Goal: Communication & Community: Ask a question

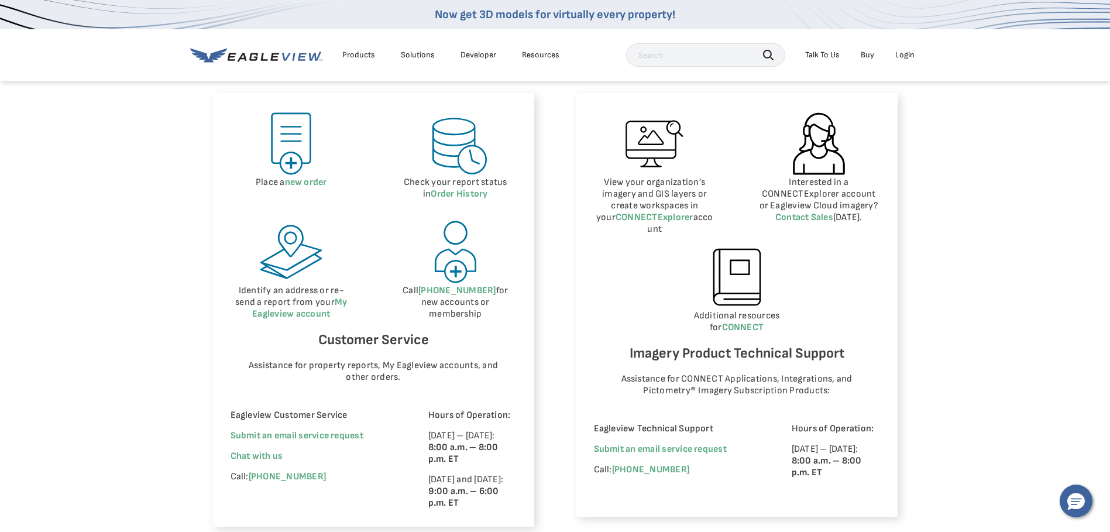
scroll to position [527, 0]
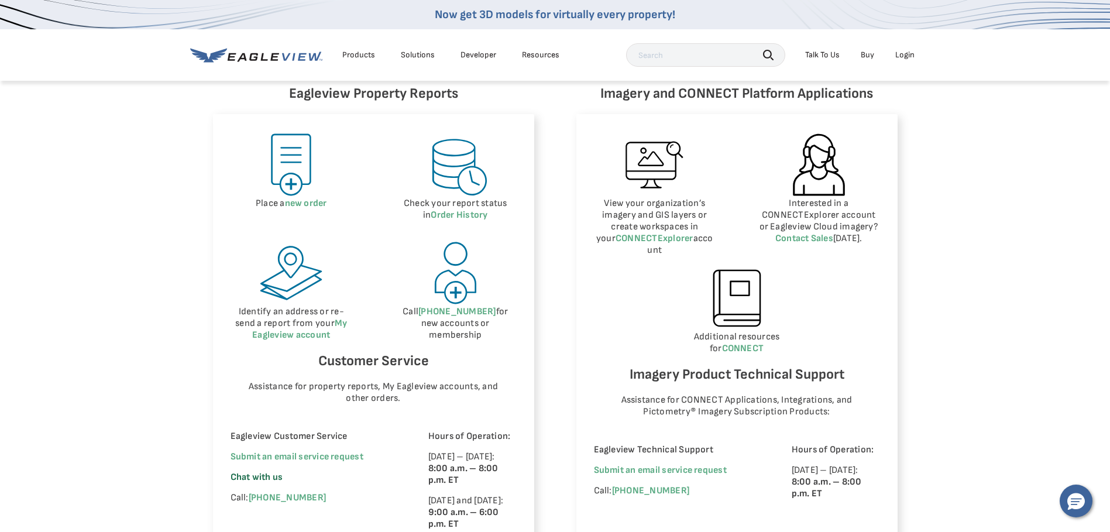
click at [267, 478] on span "Chat with us" at bounding box center [257, 477] width 53 height 11
